Goal: Information Seeking & Learning: Find specific fact

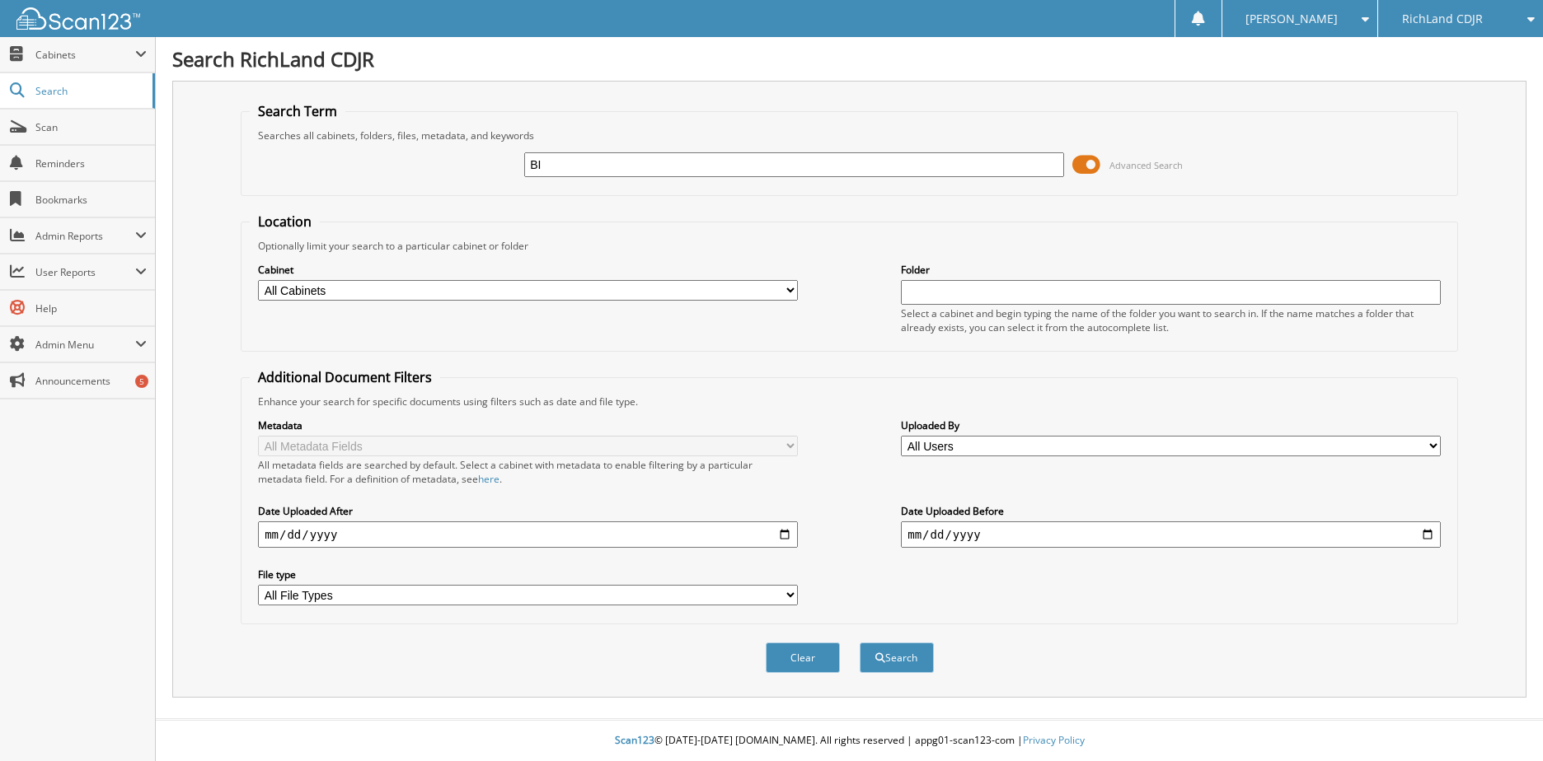
type input "B"
type input "[PERSON_NAME]"
click at [860, 643] on button "Search" at bounding box center [897, 658] width 74 height 30
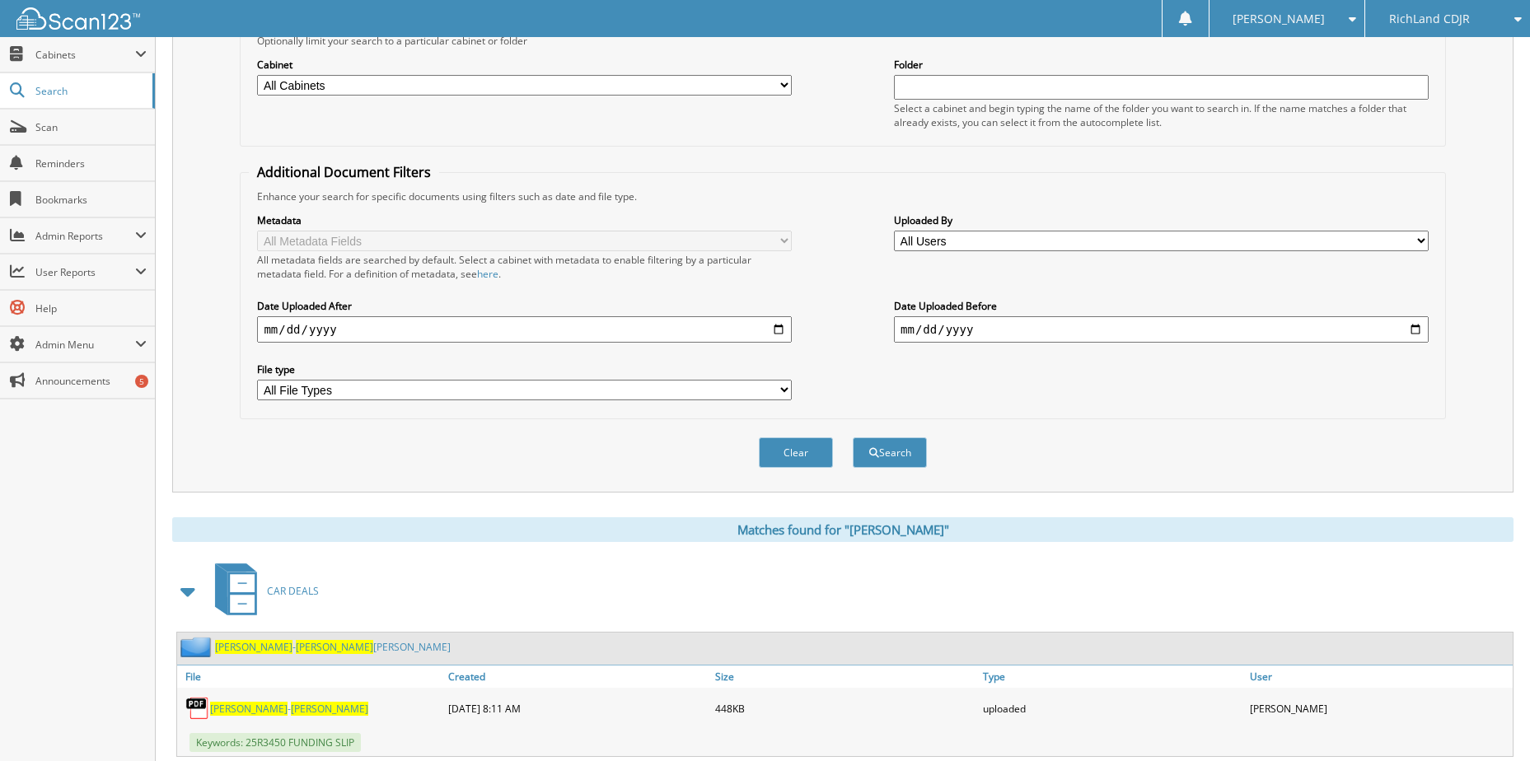
scroll to position [251, 0]
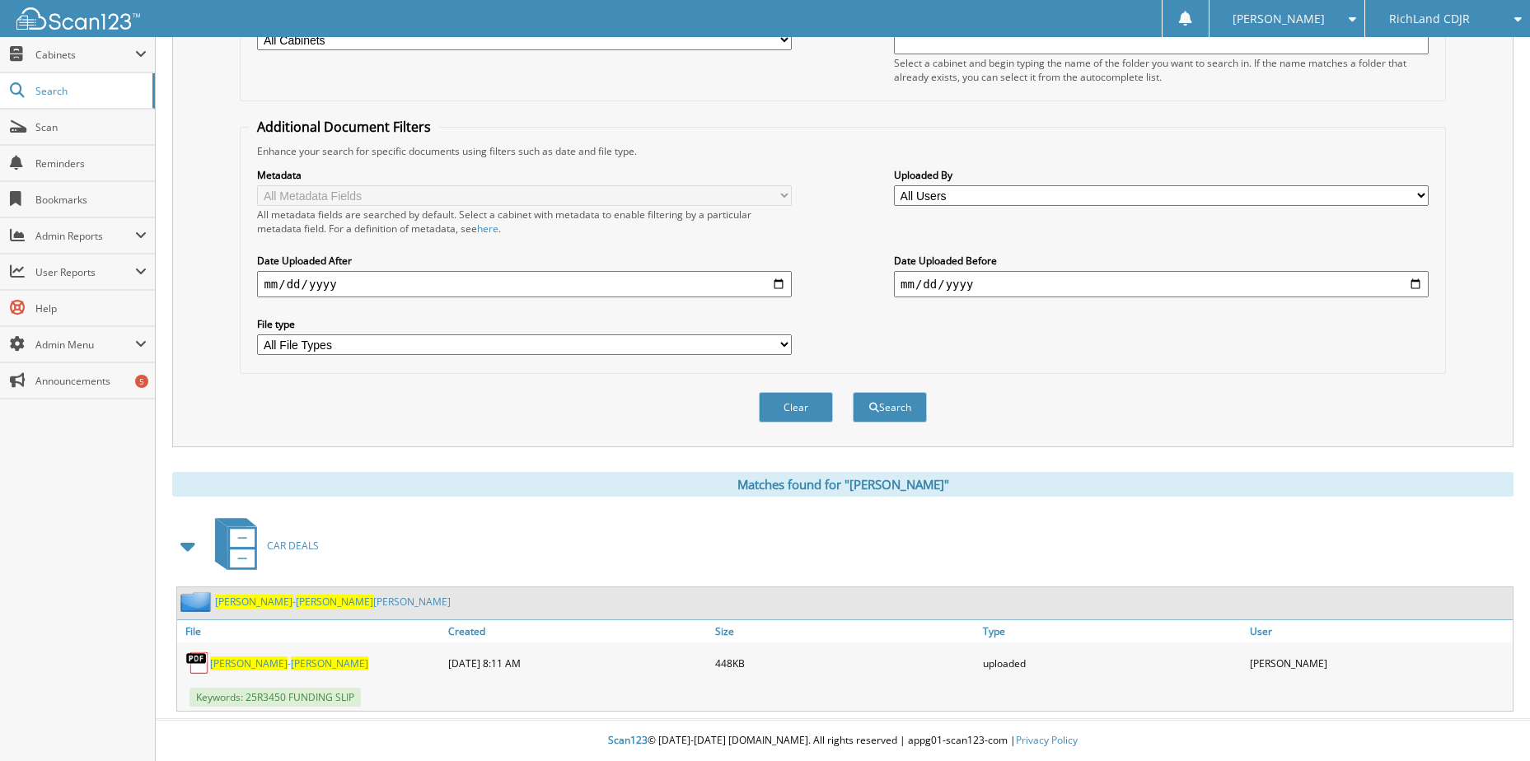
click at [291, 663] on span "[PERSON_NAME]" at bounding box center [329, 664] width 77 height 14
click at [296, 597] on span "[PERSON_NAME]" at bounding box center [334, 602] width 77 height 14
